Goal: Transaction & Acquisition: Purchase product/service

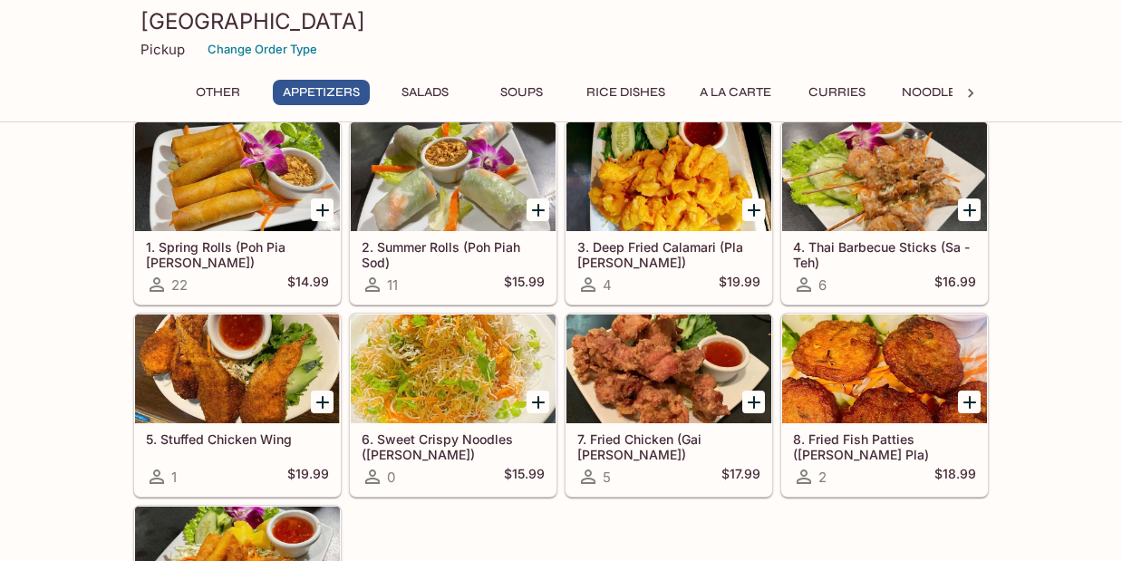
scroll to position [778, 0]
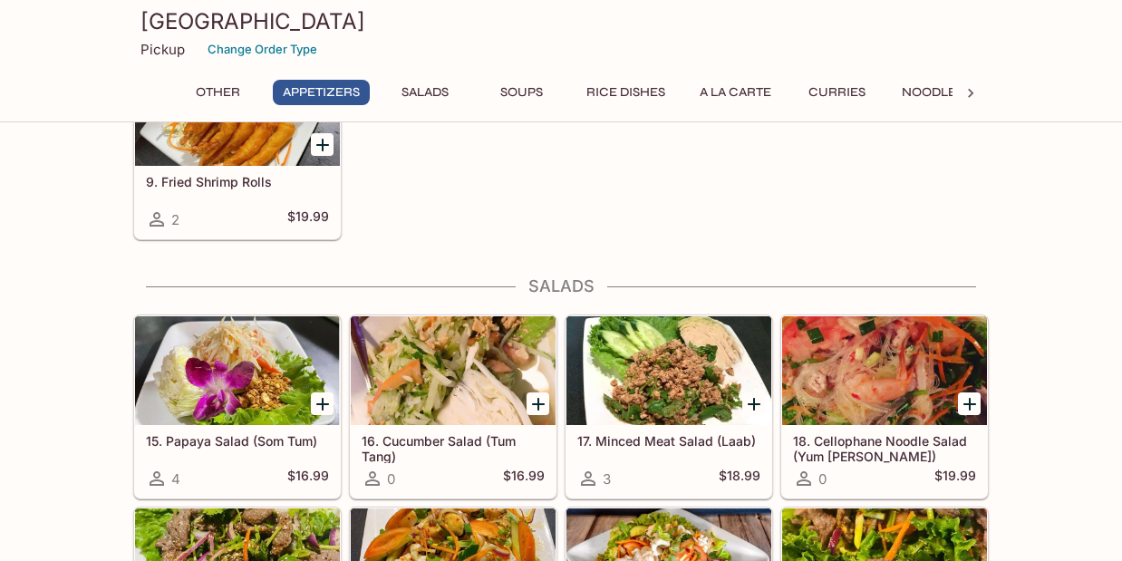
click at [969, 90] on icon at bounding box center [970, 93] width 5 height 9
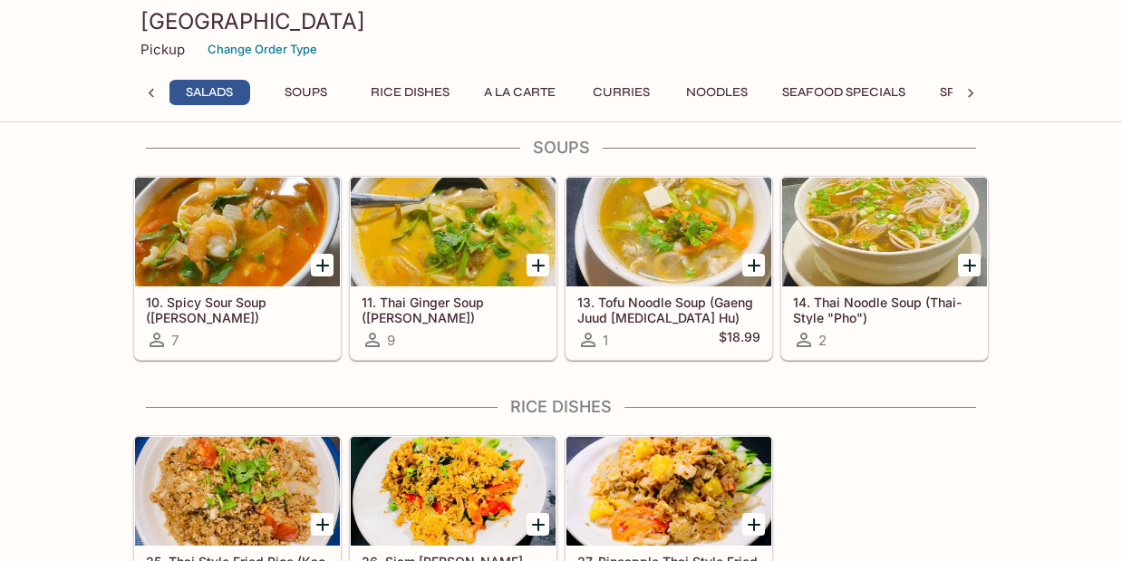
scroll to position [1819, 0]
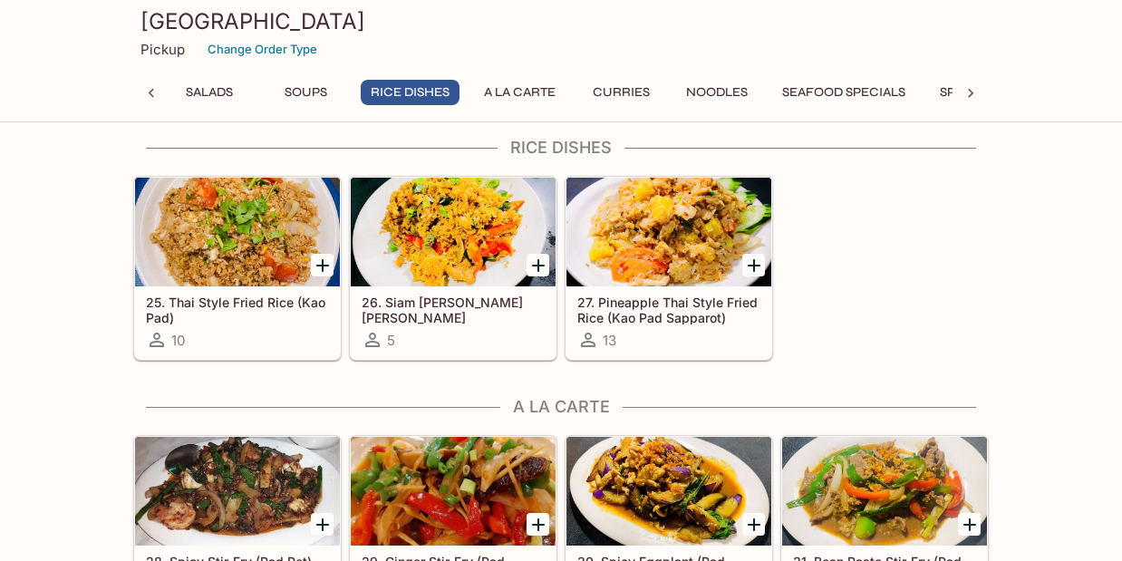
click at [668, 227] on div at bounding box center [668, 232] width 205 height 109
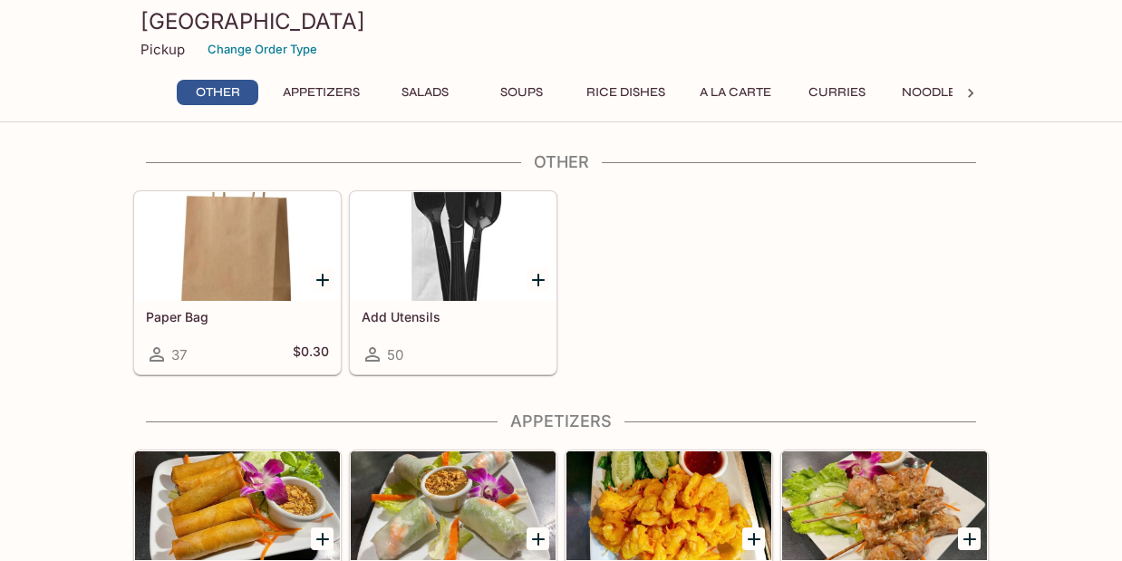
scroll to position [293, 0]
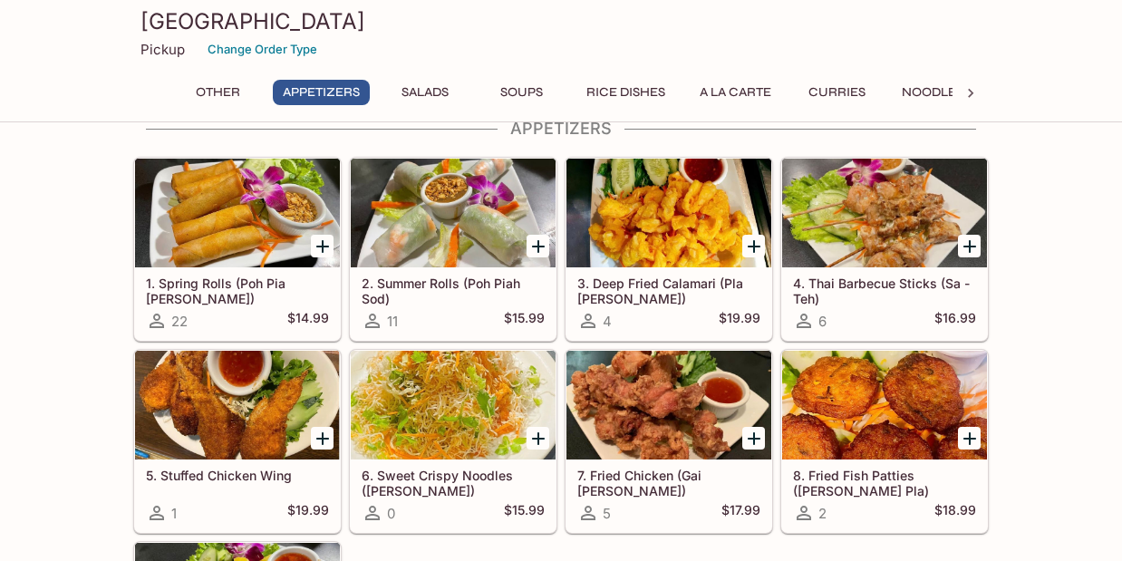
click at [641, 92] on button "Rice Dishes" at bounding box center [625, 92] width 99 height 25
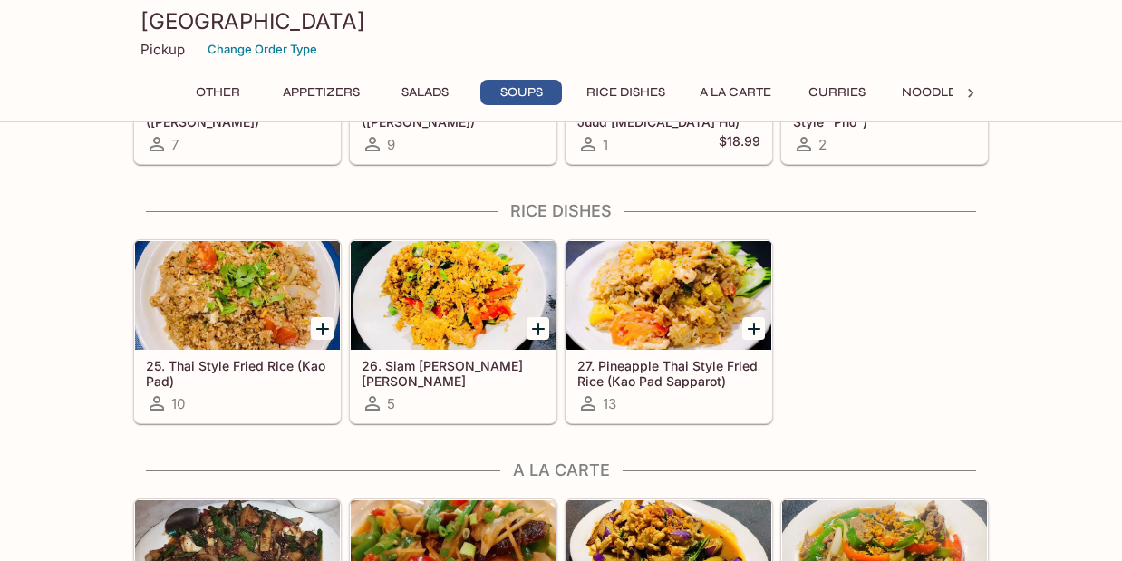
scroll to position [1752, 0]
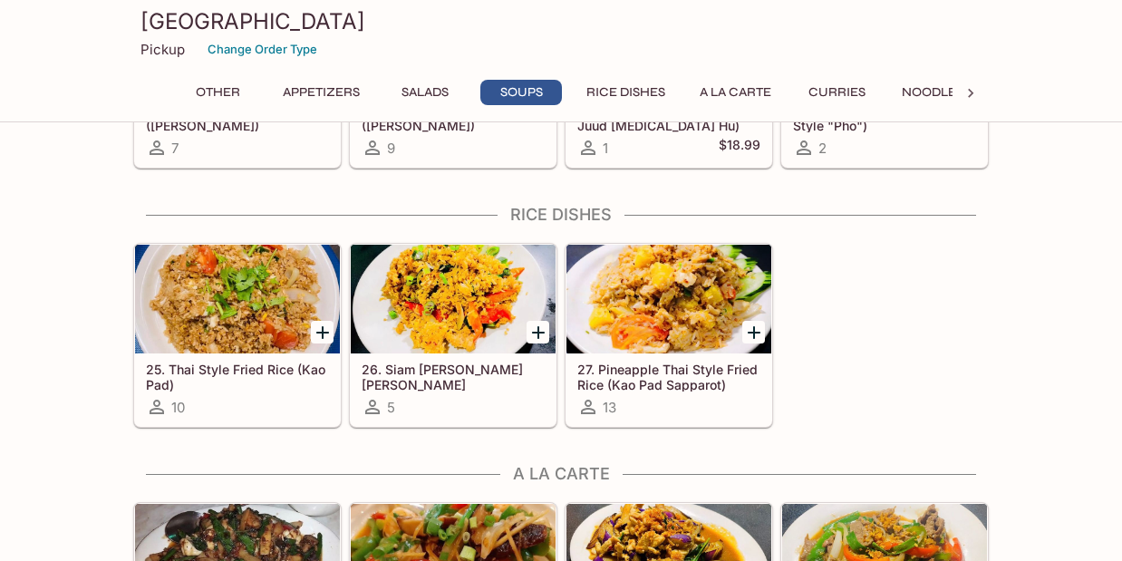
click at [460, 287] on div at bounding box center [453, 299] width 205 height 109
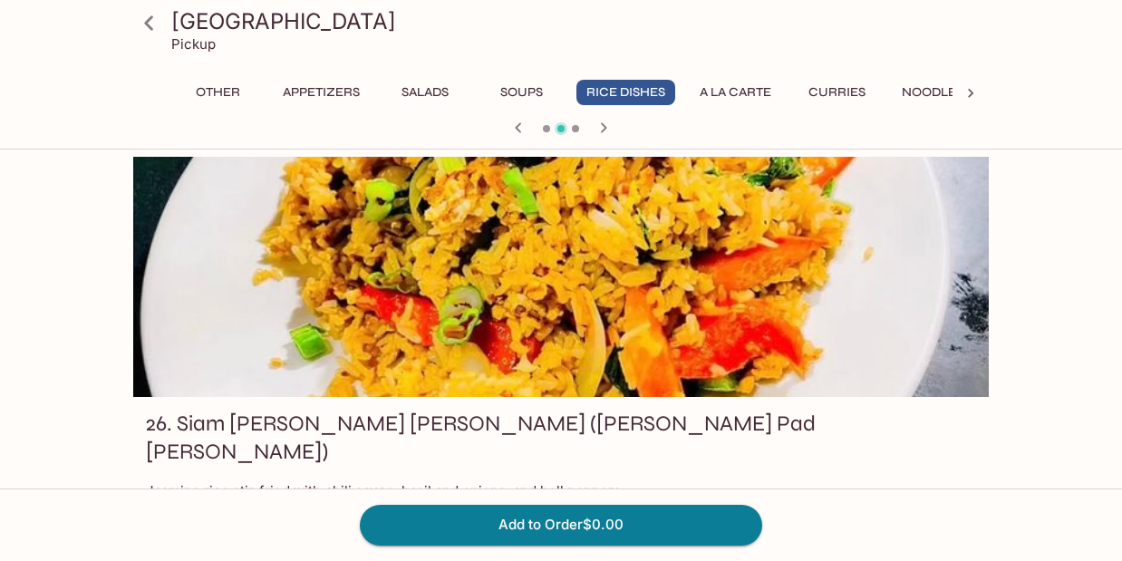
scroll to position [7, 0]
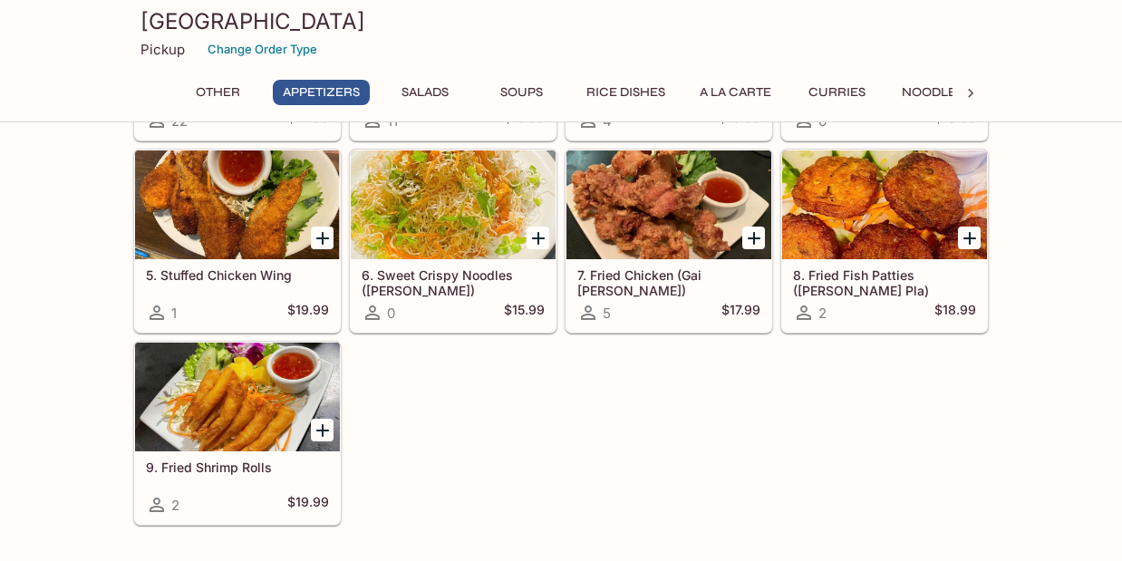
scroll to position [693, 0]
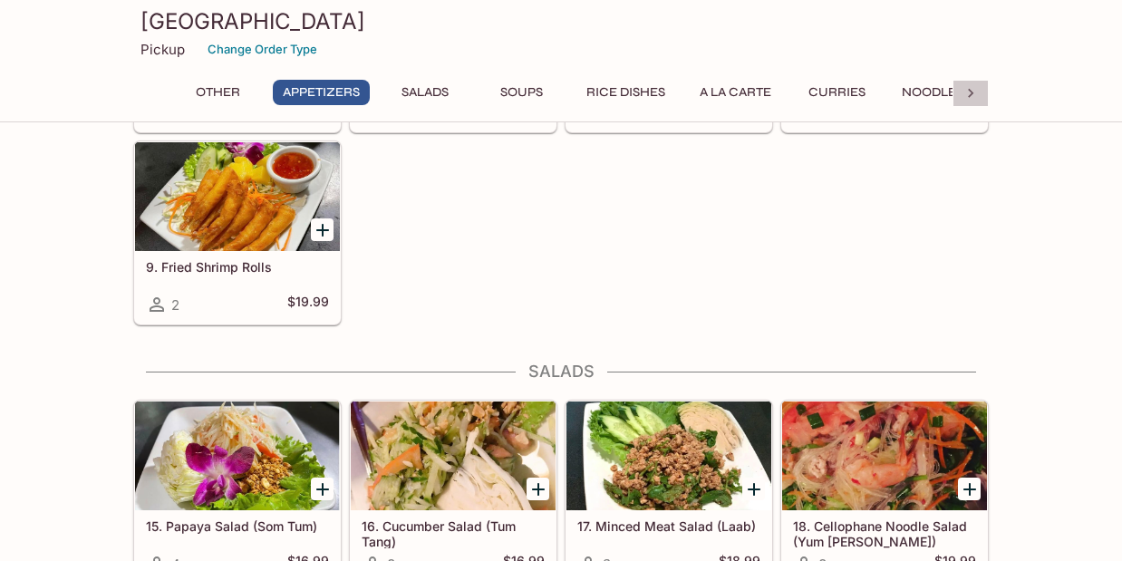
click at [971, 92] on icon at bounding box center [970, 93] width 5 height 9
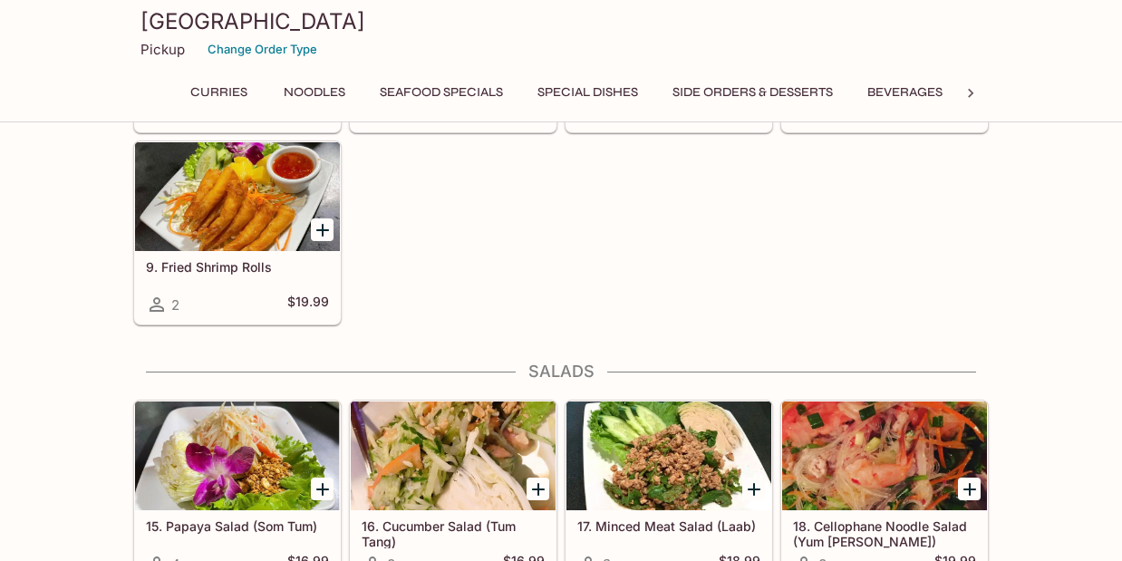
scroll to position [0, 631]
click at [303, 92] on button "Noodles" at bounding box center [315, 92] width 82 height 25
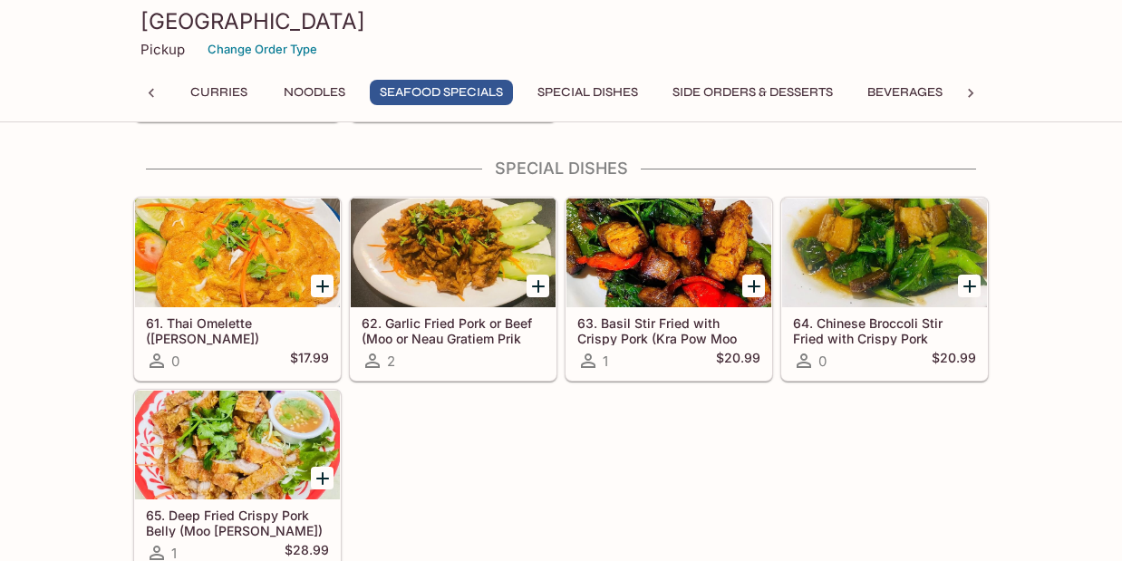
scroll to position [4275, 0]
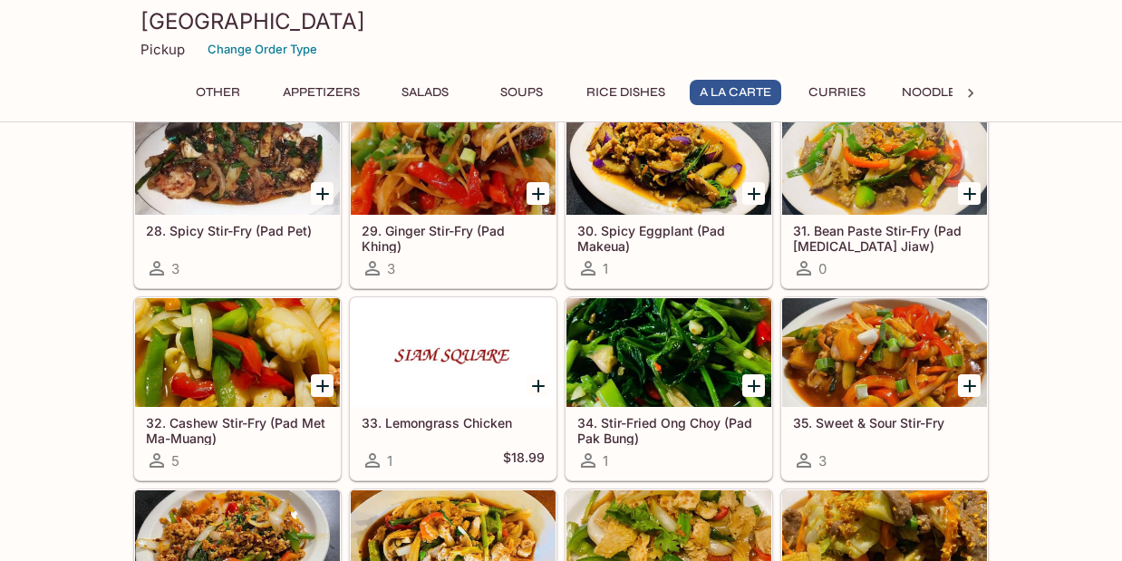
scroll to position [2159, 0]
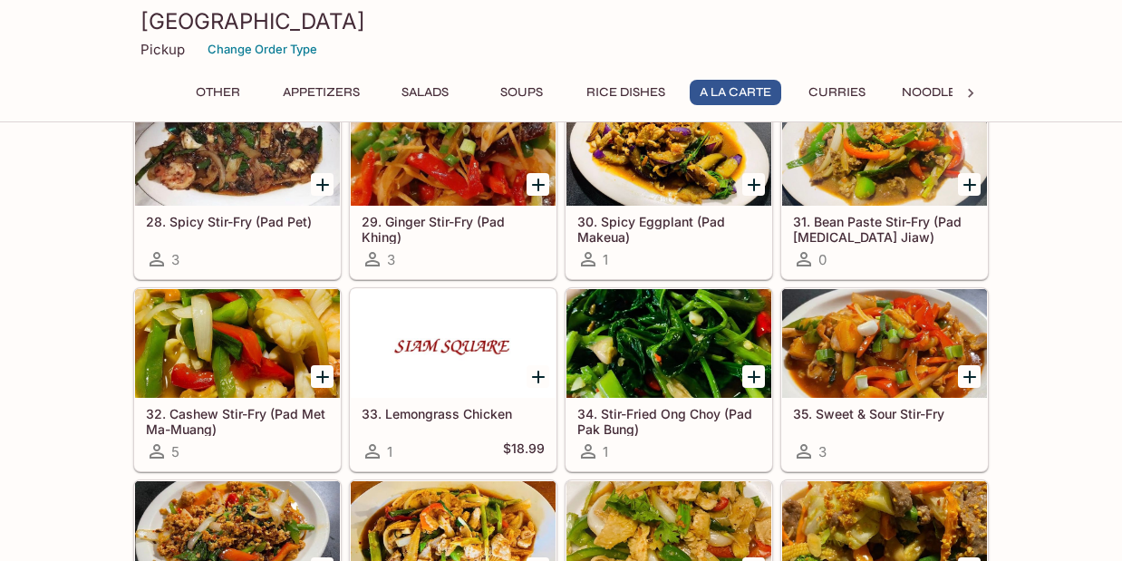
click at [223, 347] on div at bounding box center [237, 343] width 205 height 109
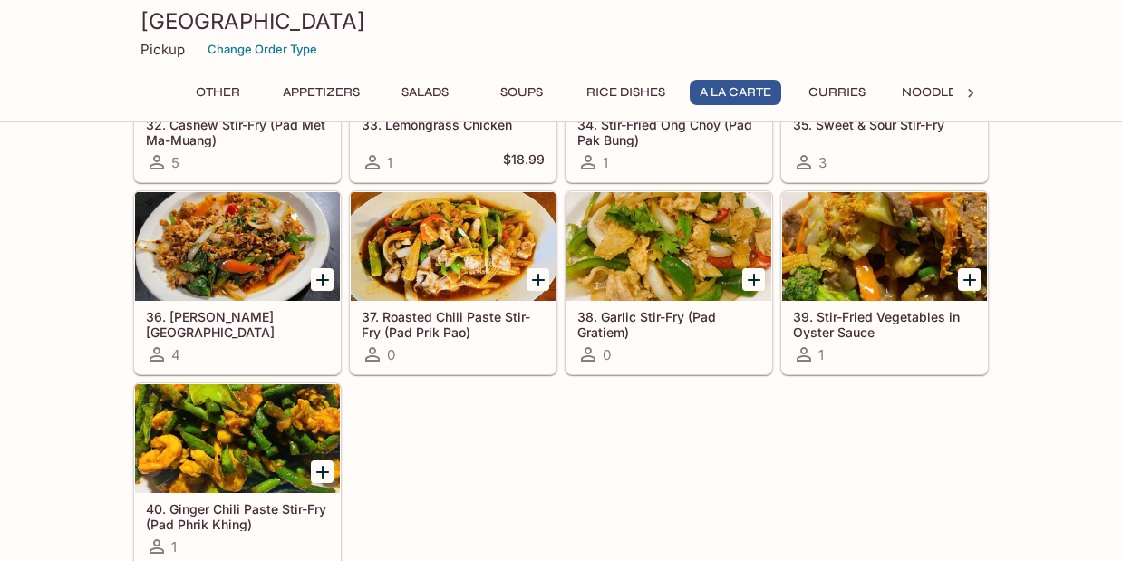
scroll to position [2495, 0]
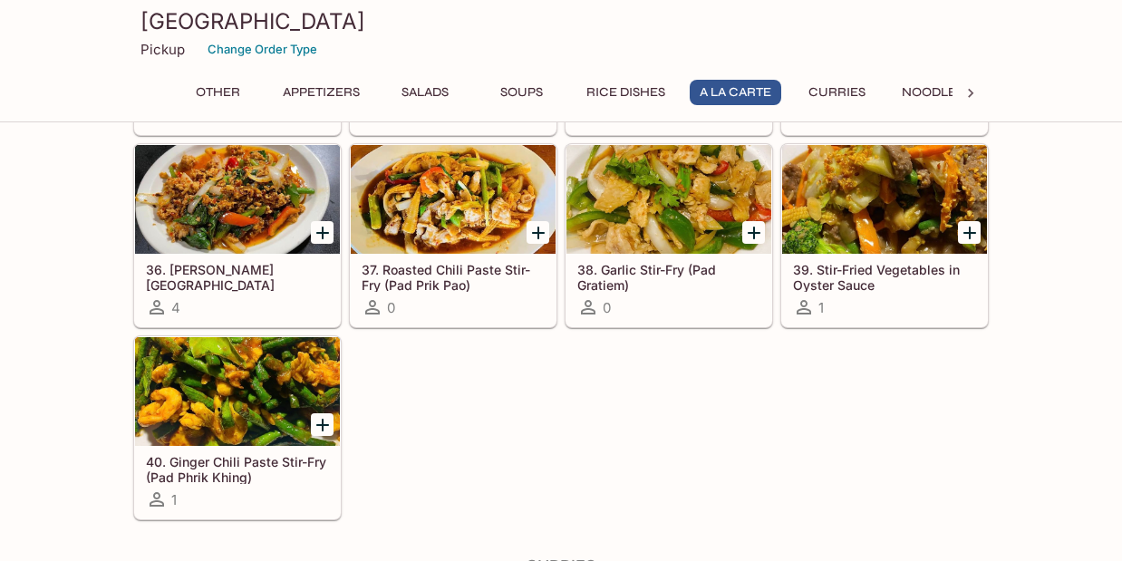
click at [210, 400] on div at bounding box center [237, 391] width 205 height 109
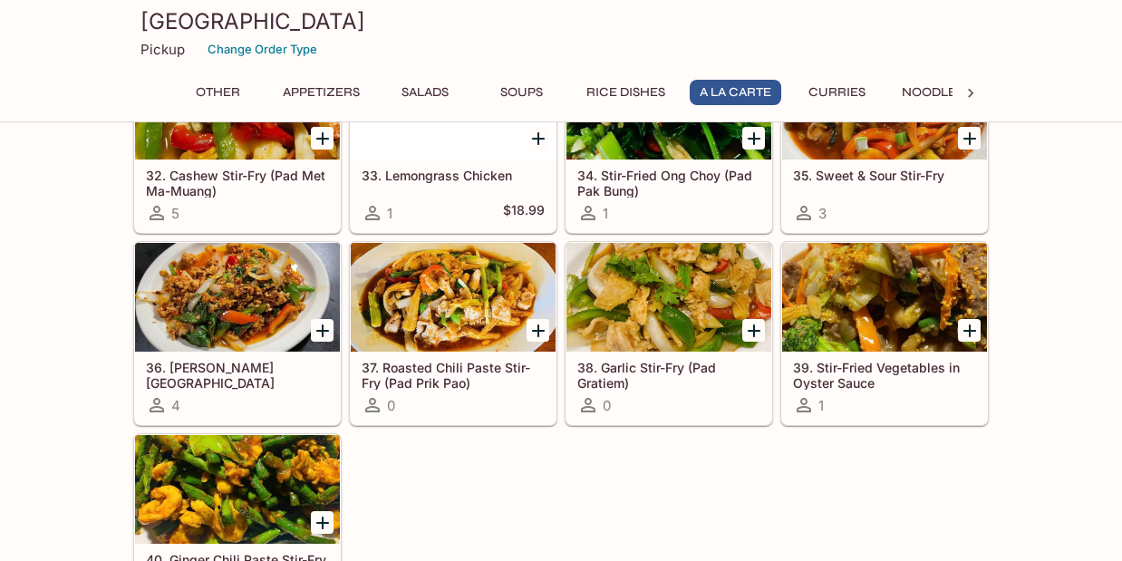
scroll to position [2467, 0]
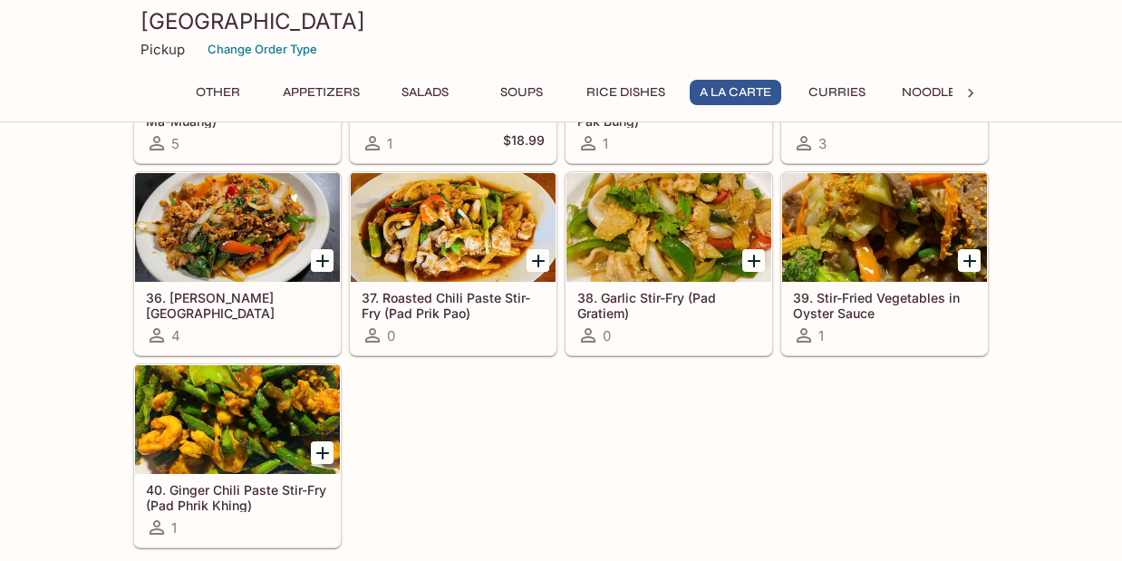
click at [258, 406] on div at bounding box center [237, 419] width 205 height 109
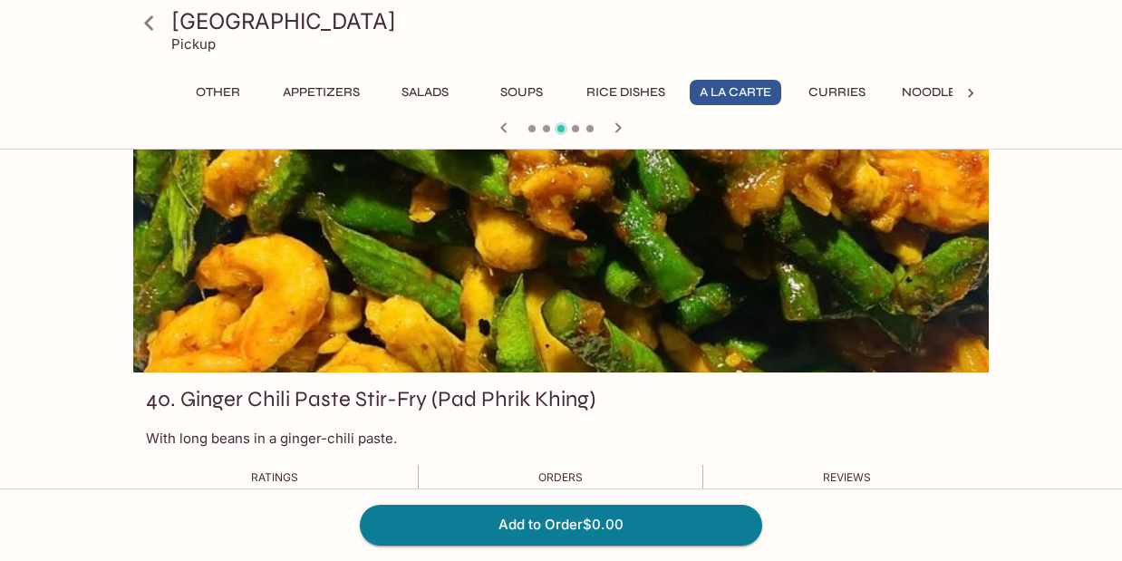
scroll to position [25, 0]
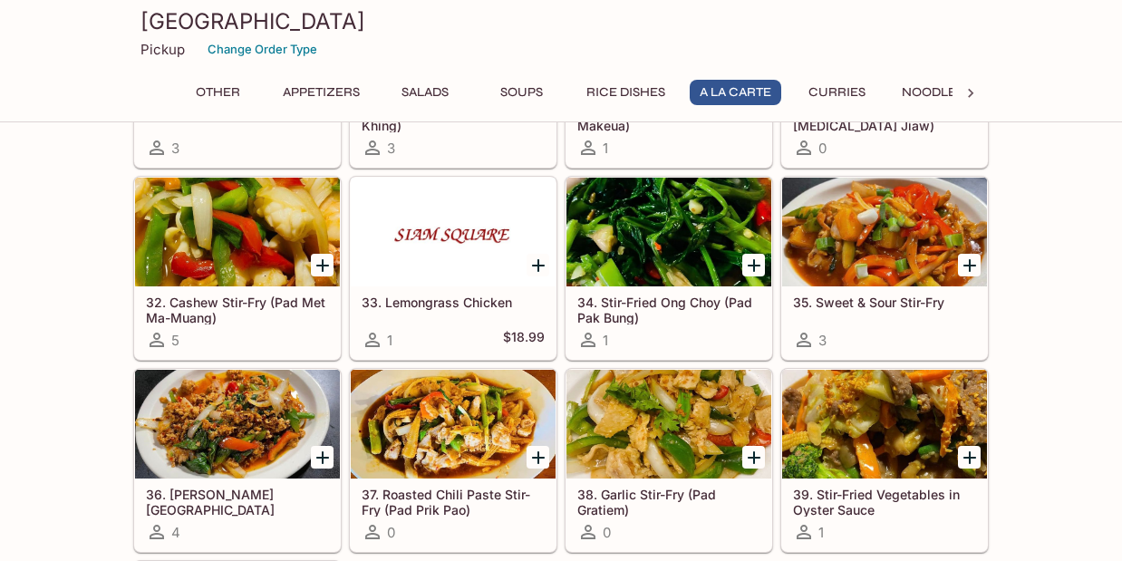
scroll to position [2259, 0]
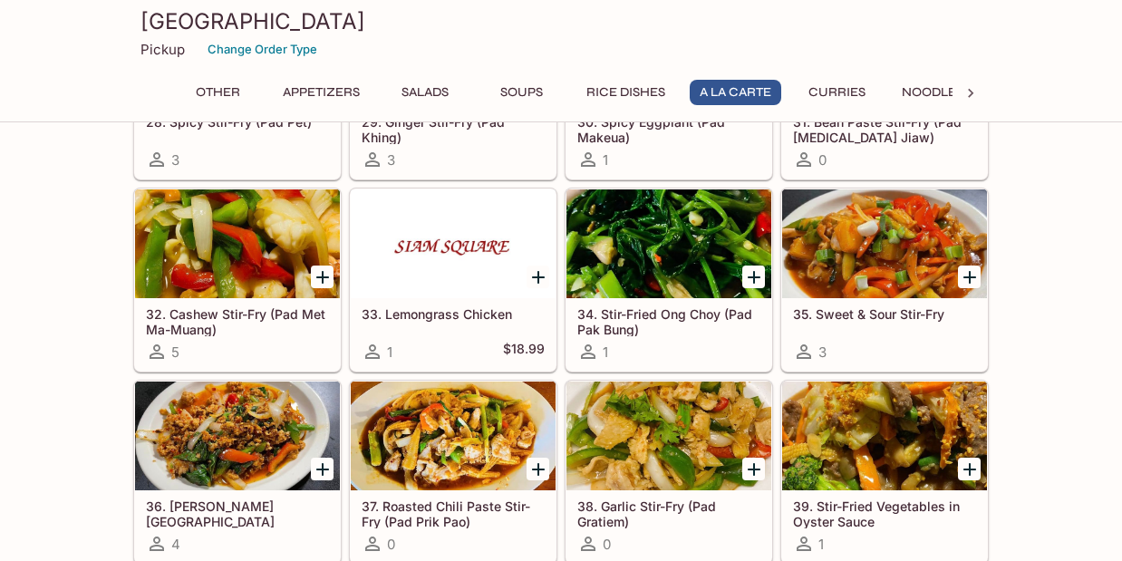
click at [214, 245] on div at bounding box center [237, 243] width 205 height 109
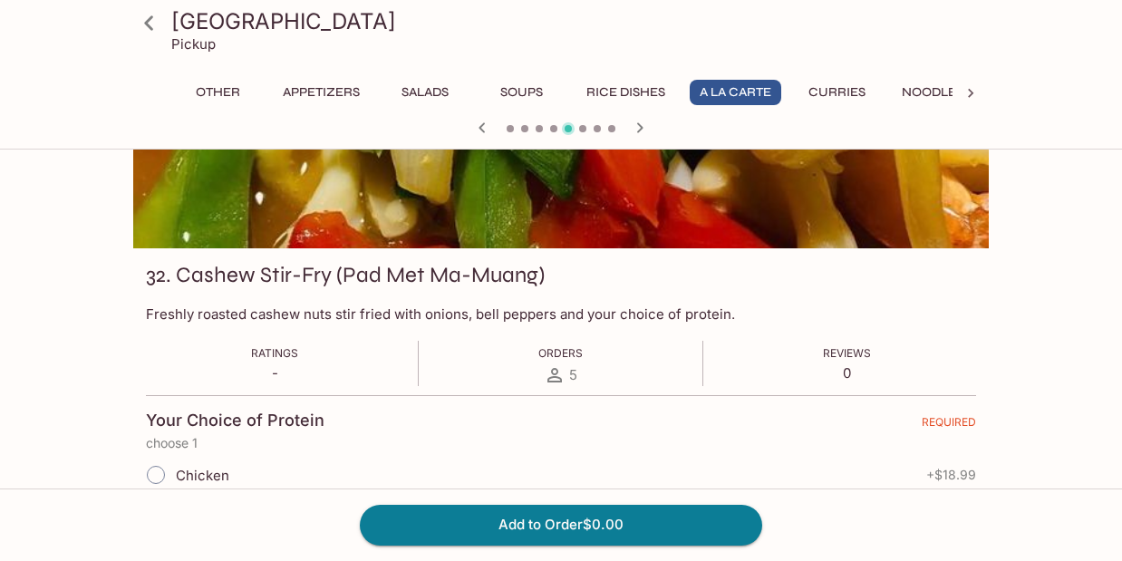
scroll to position [148, 0]
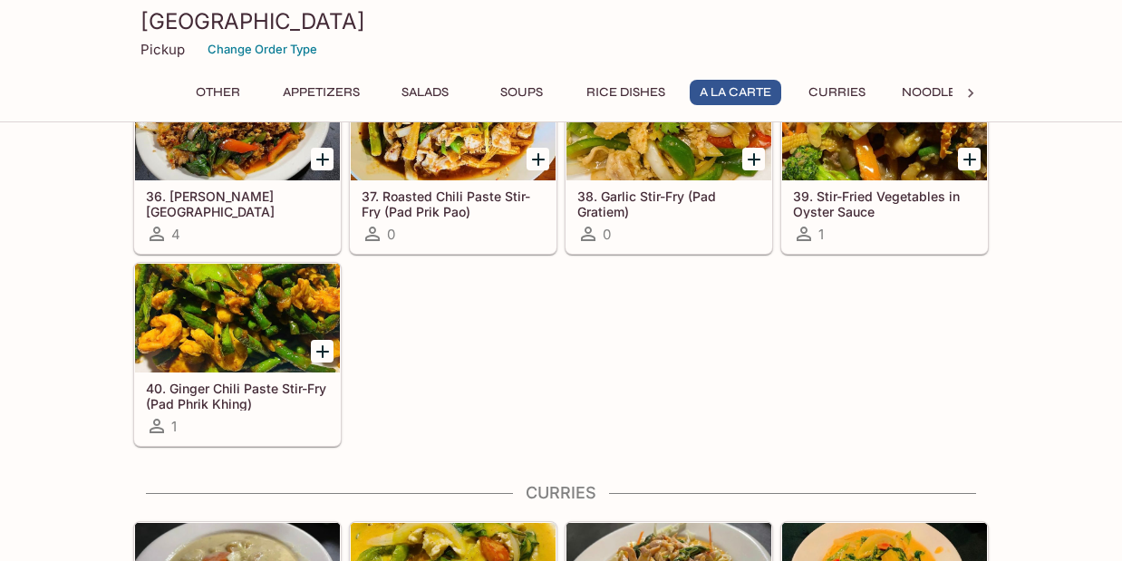
scroll to position [2568, 0]
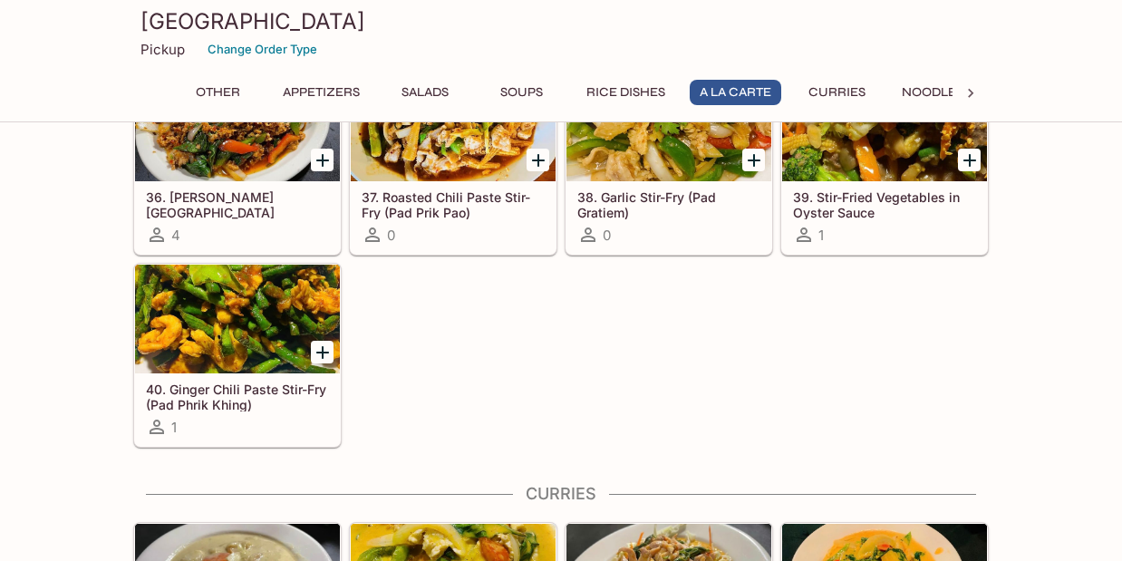
click at [225, 336] on div at bounding box center [237, 319] width 205 height 109
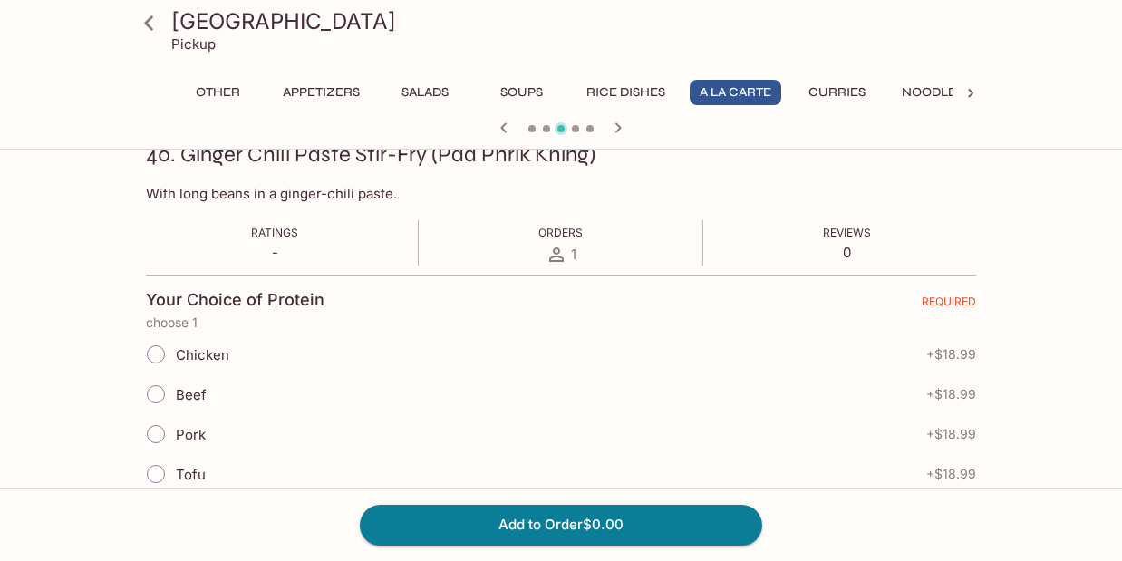
scroll to position [447, 0]
